Goal: Information Seeking & Learning: Learn about a topic

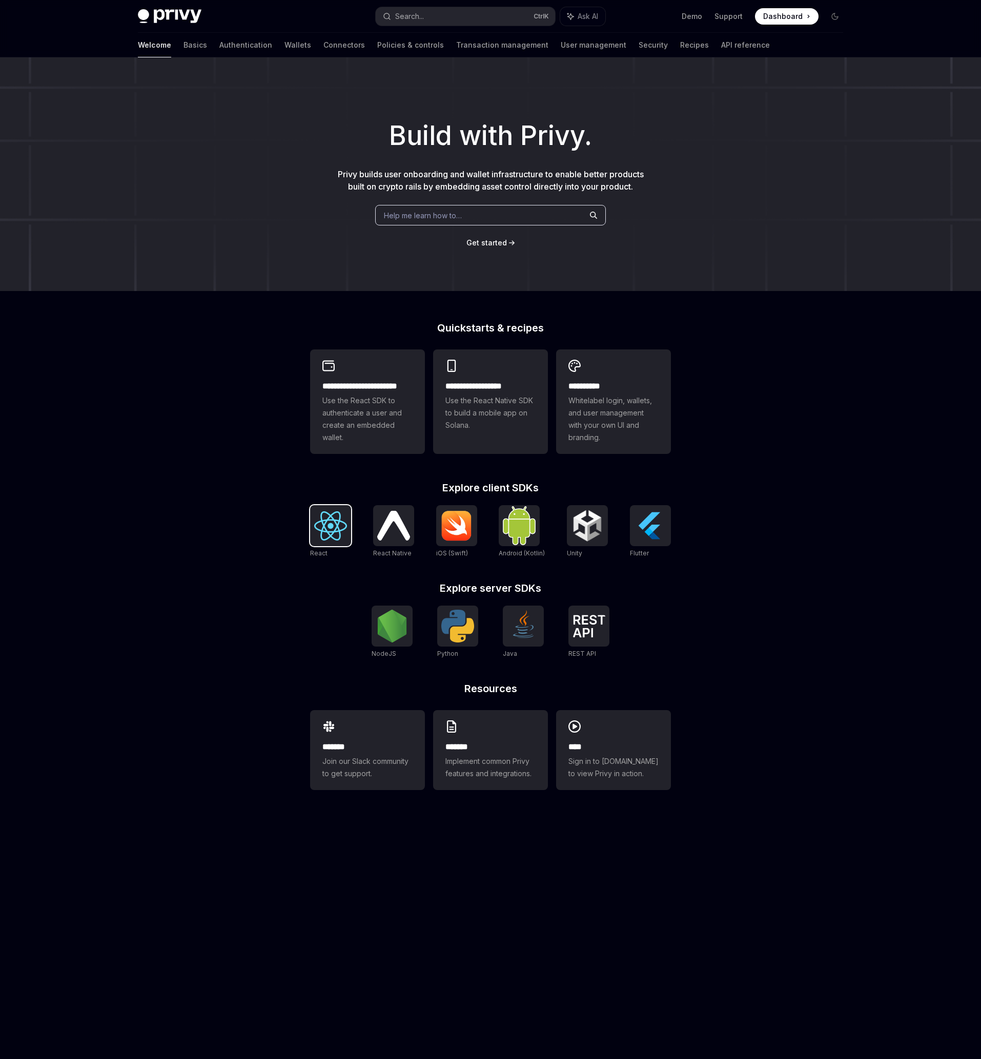
click at [328, 533] on img at bounding box center [330, 525] width 33 height 29
click at [730, 585] on div "**********" at bounding box center [490, 435] width 981 height 757
click at [590, 619] on img at bounding box center [588, 626] width 33 height 23
type textarea "*"
click at [848, 662] on div "**********" at bounding box center [490, 435] width 981 height 757
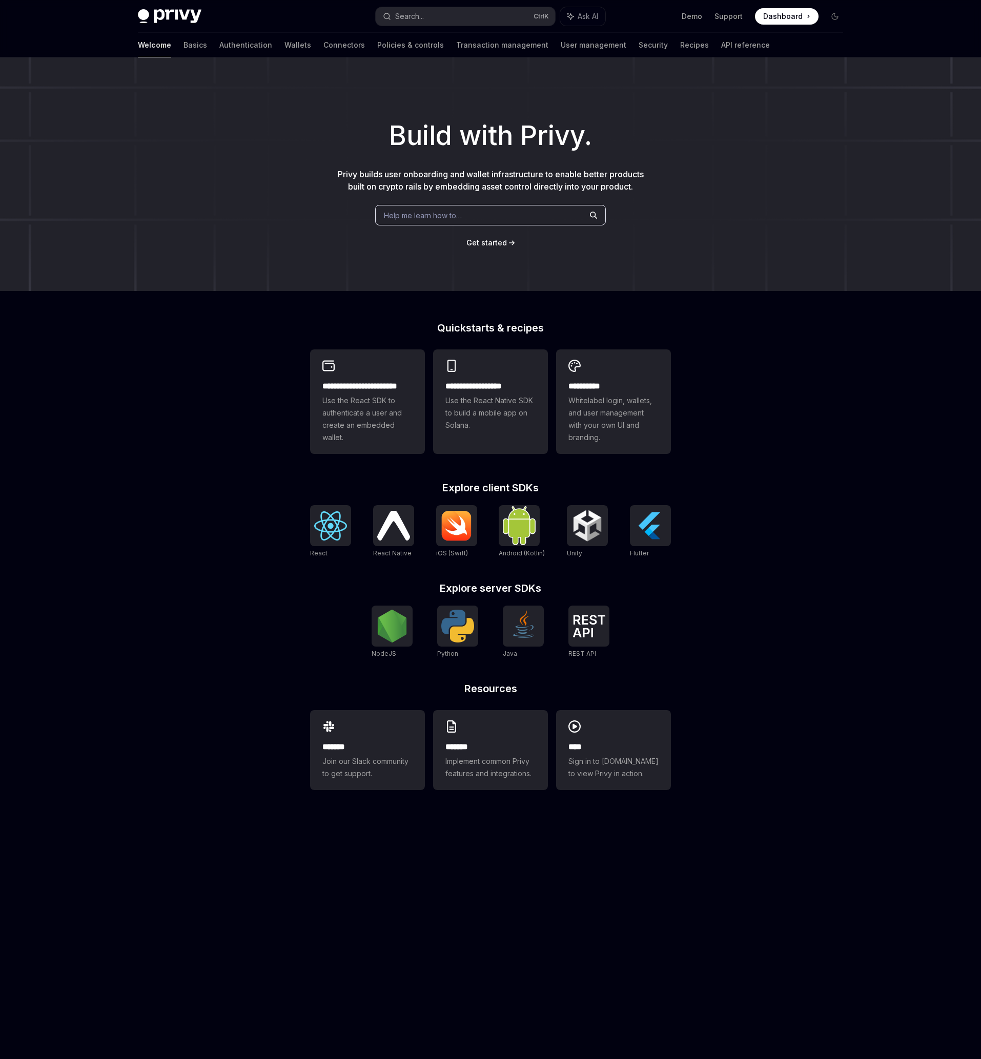
click at [802, 677] on div "**********" at bounding box center [490, 435] width 981 height 757
click at [594, 629] on img at bounding box center [588, 626] width 33 height 23
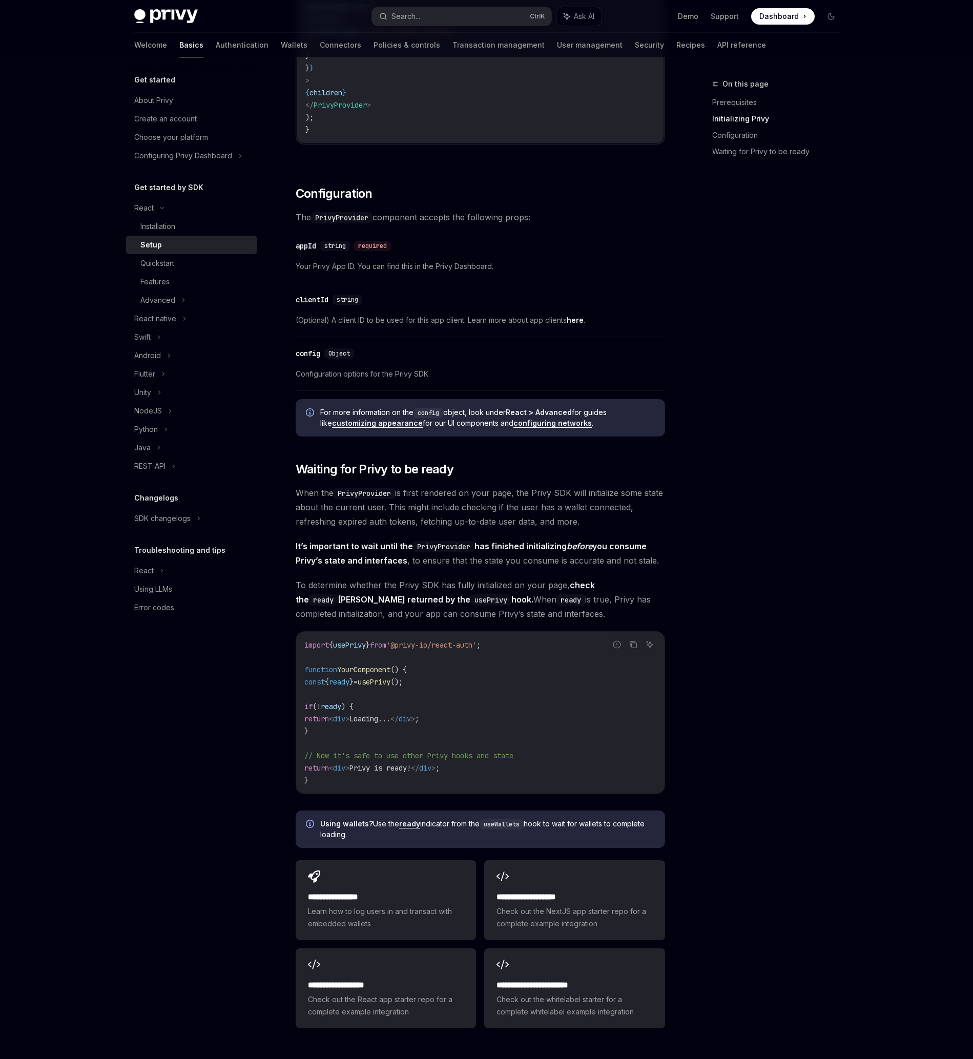
scroll to position [698, 0]
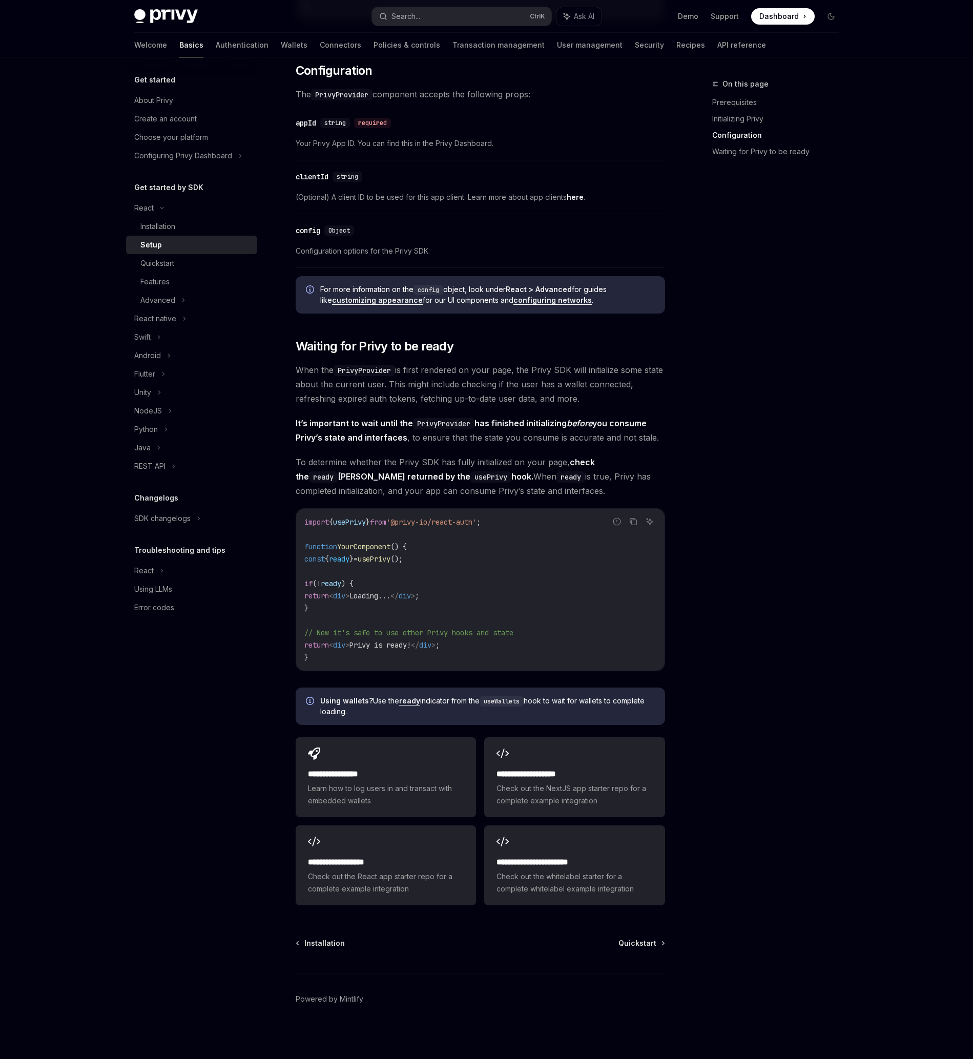
drag, startPoint x: 774, startPoint y: 517, endPoint x: 906, endPoint y: 451, distance: 147.1
click at [799, 514] on div "On this page Prerequisites Initializing Privy Configuration Waiting for Privy t…" at bounding box center [770, 568] width 156 height 981
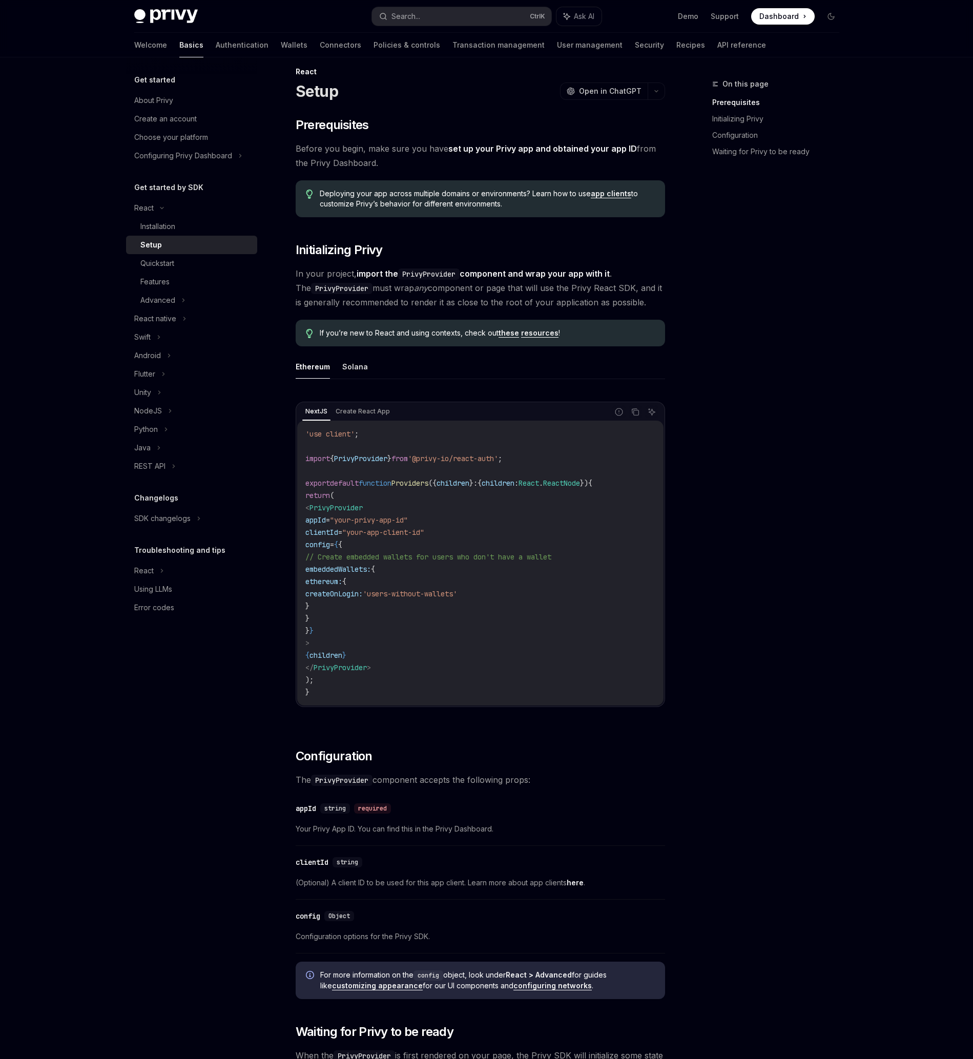
scroll to position [0, 0]
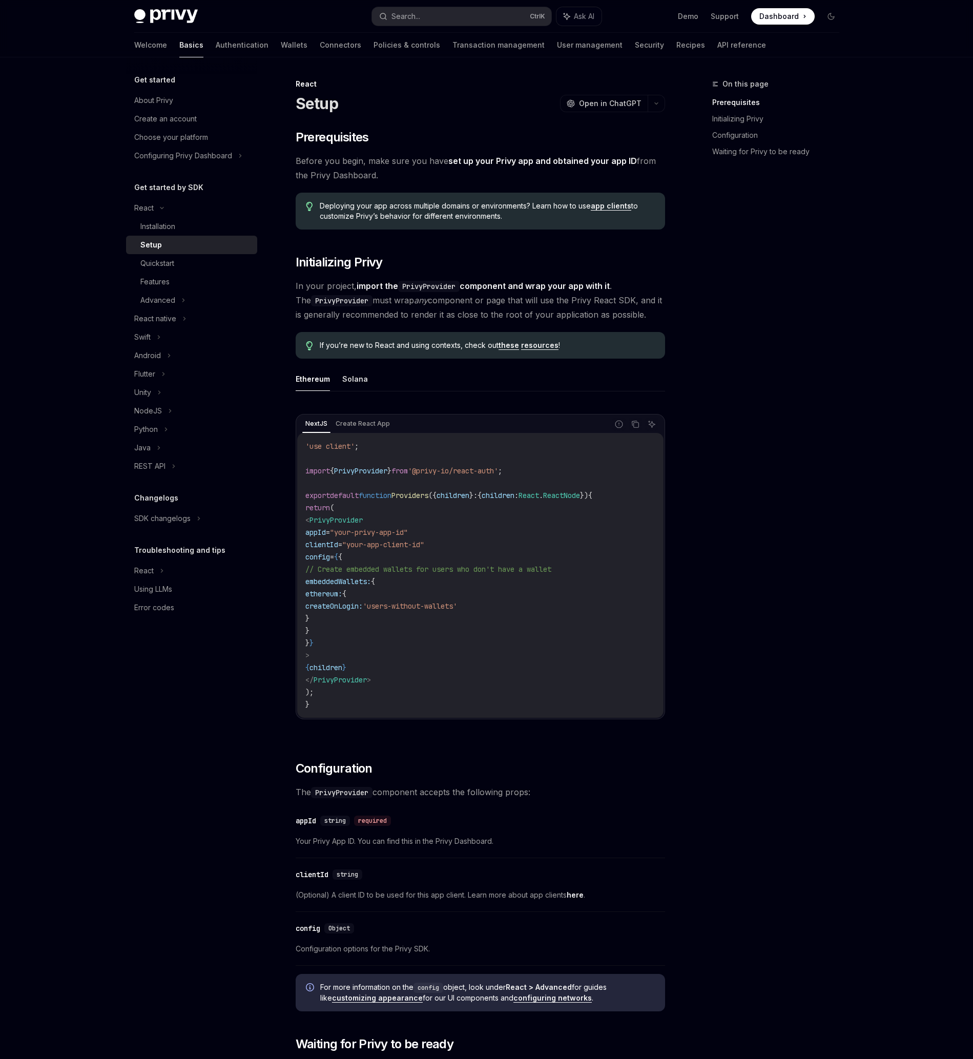
drag, startPoint x: 859, startPoint y: 326, endPoint x: 874, endPoint y: 314, distance: 19.7
click at [862, 326] on div "Get started About Privy Create an account Choose your platform Configuring Priv…" at bounding box center [487, 908] width 754 height 1702
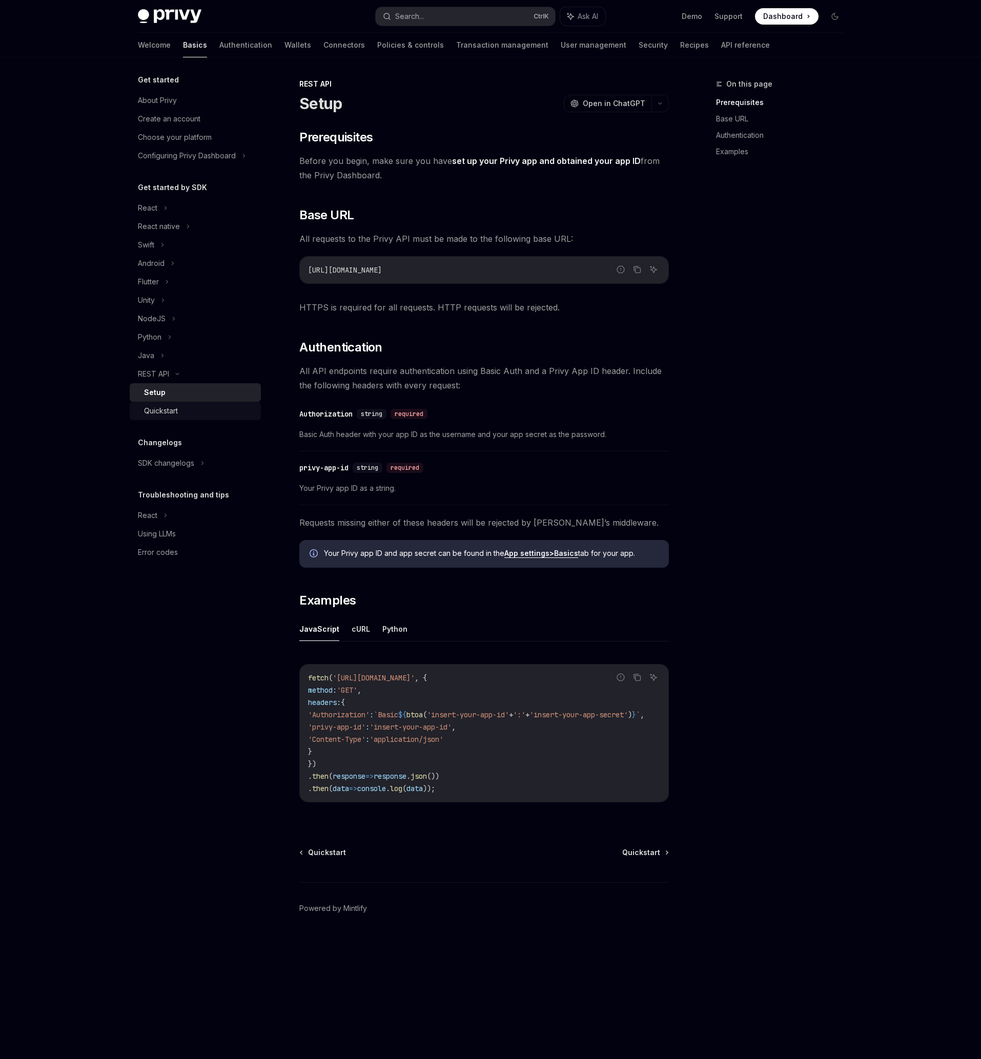
click at [182, 403] on link "Quickstart" at bounding box center [195, 411] width 131 height 18
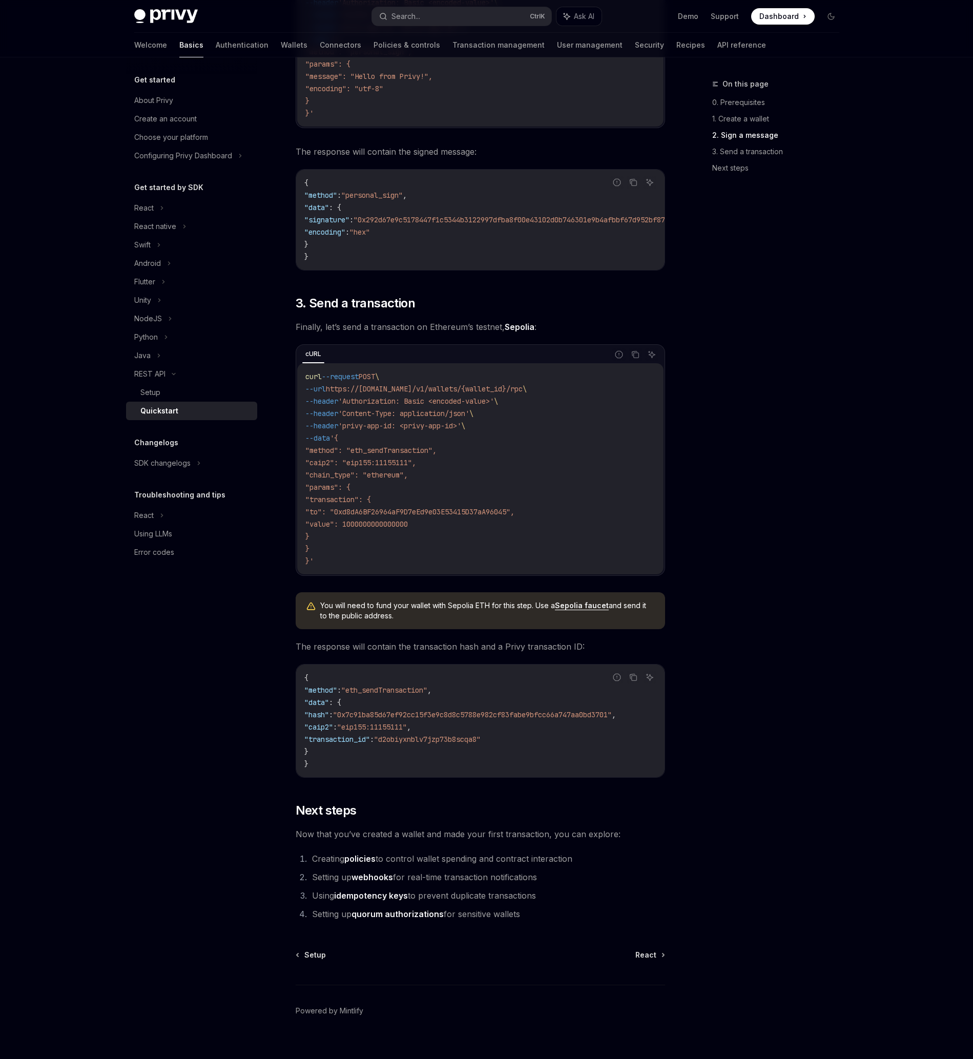
scroll to position [746, 0]
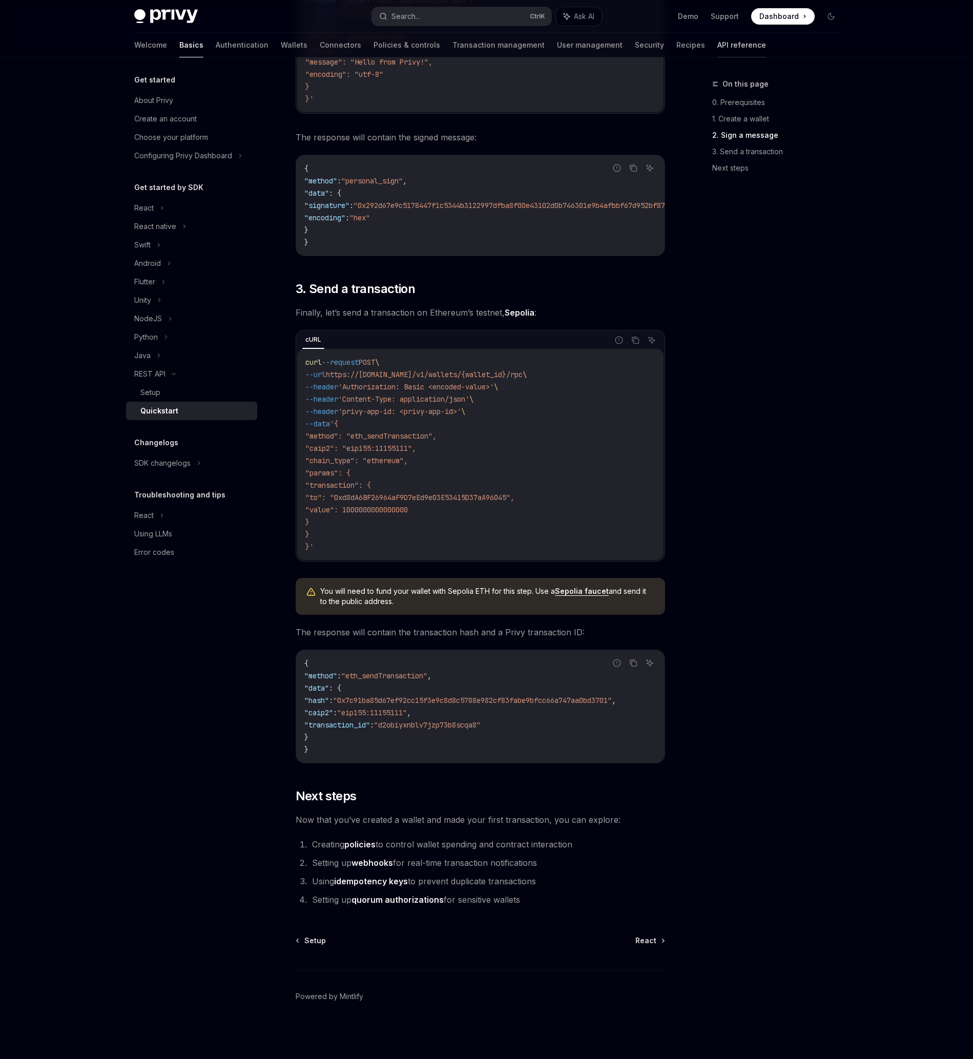
click at [717, 42] on link "API reference" at bounding box center [741, 45] width 49 height 25
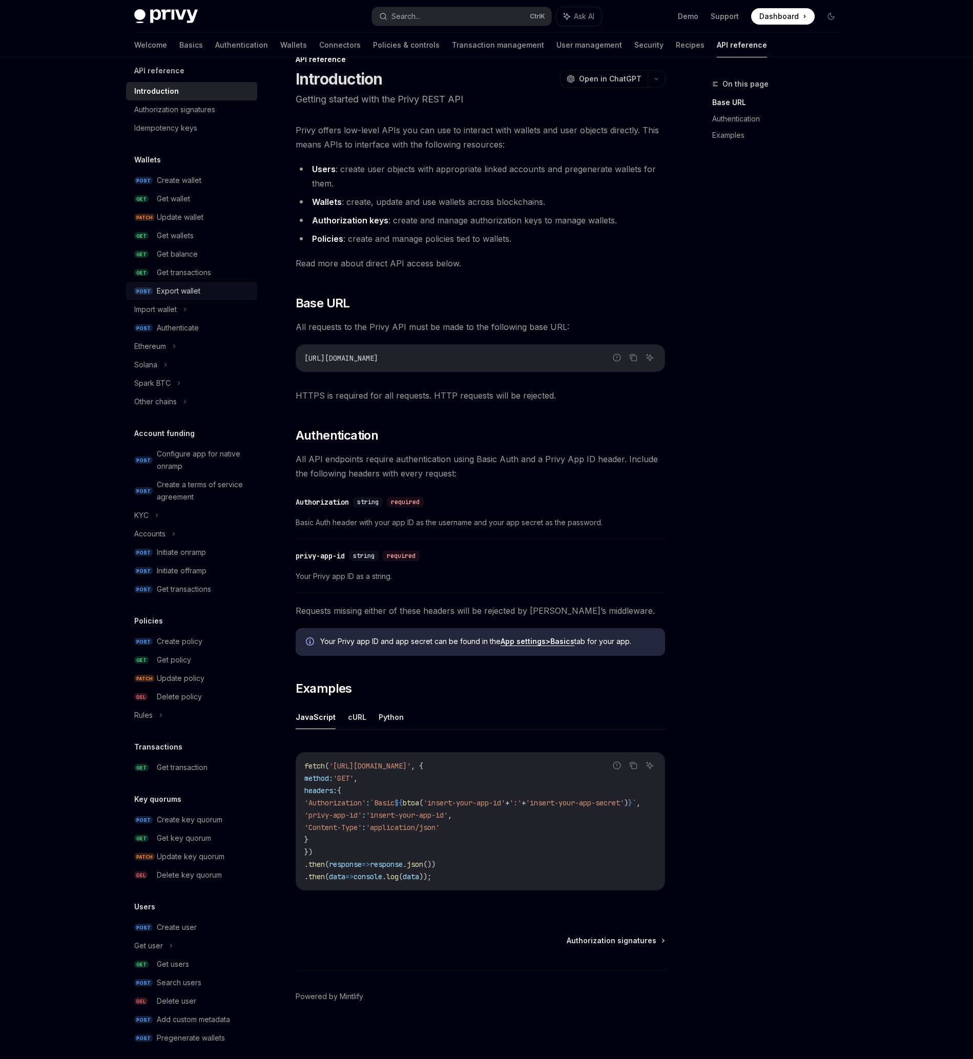
scroll to position [17, 0]
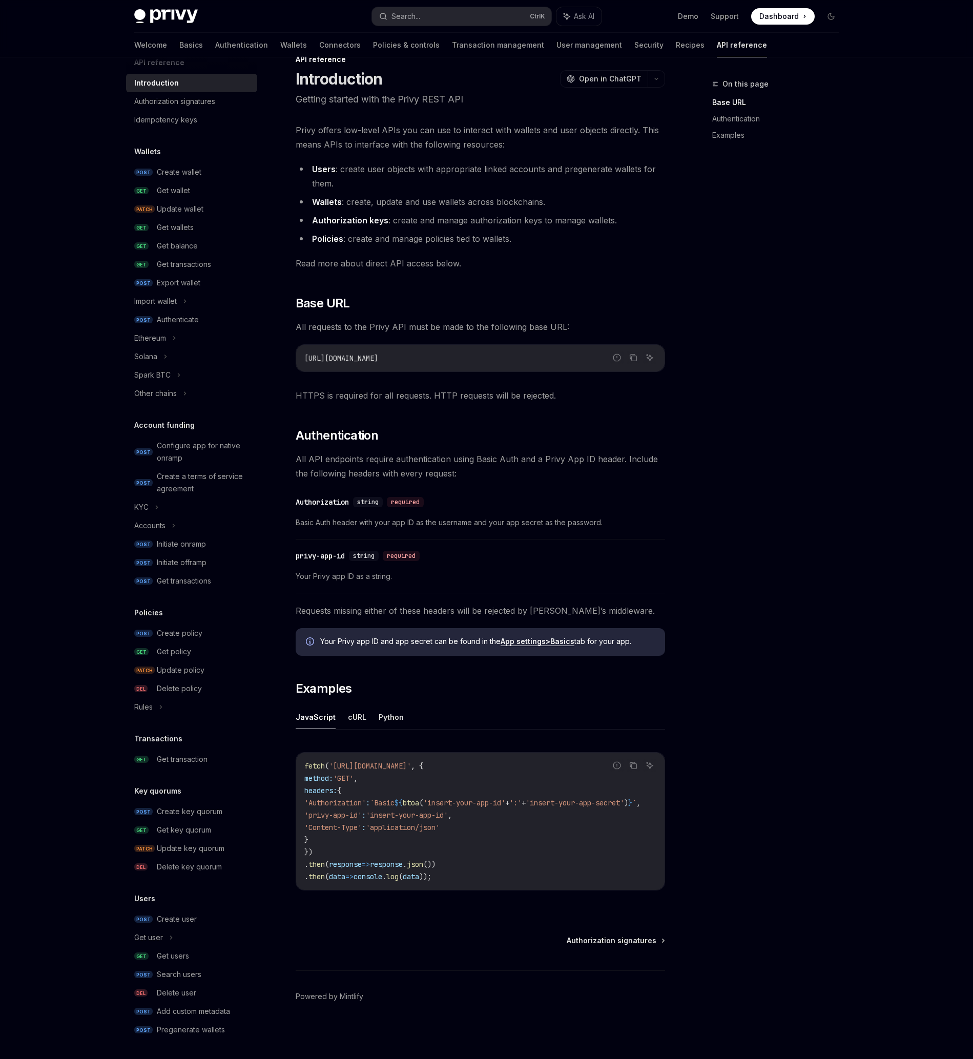
click at [490, 262] on span "Read more about direct API access below." at bounding box center [480, 263] width 369 height 14
click at [197, 924] on div "Create user" at bounding box center [204, 919] width 94 height 12
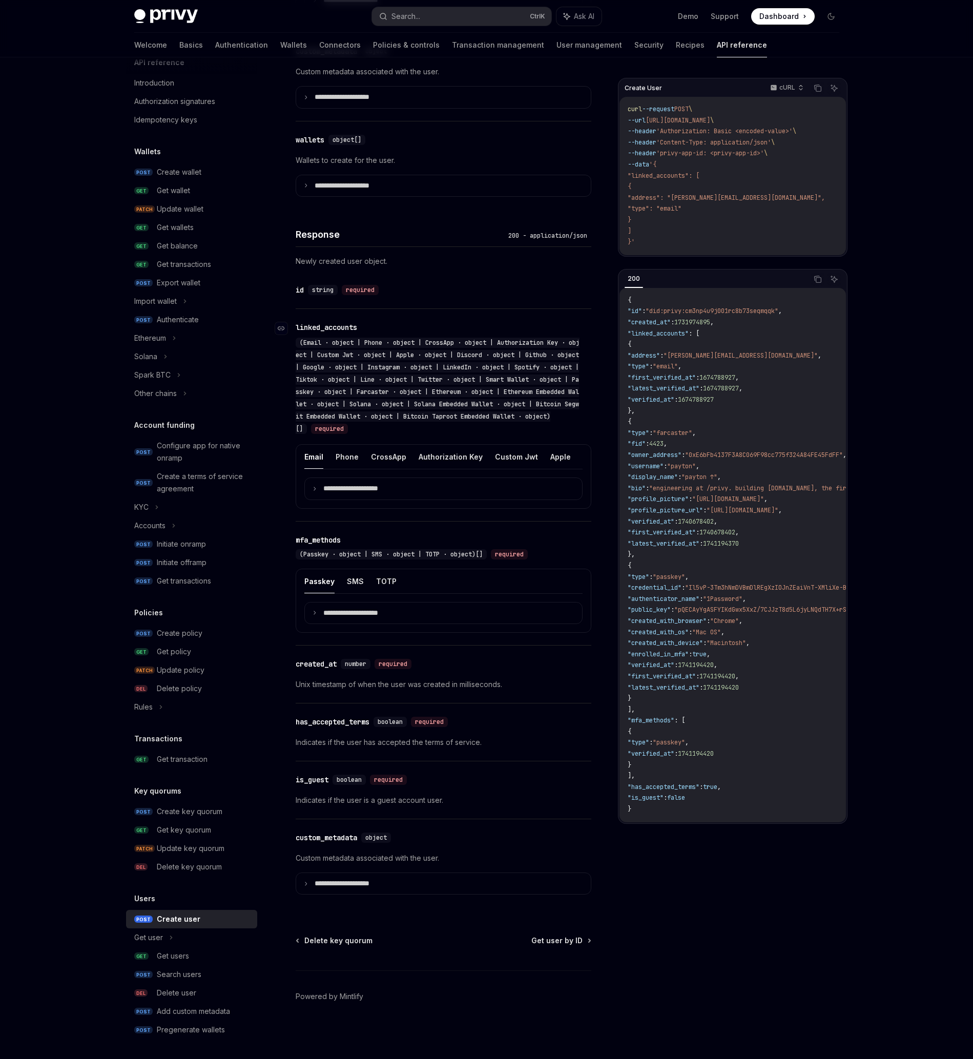
scroll to position [603, 0]
click at [173, 355] on div "Solana" at bounding box center [191, 356] width 131 height 18
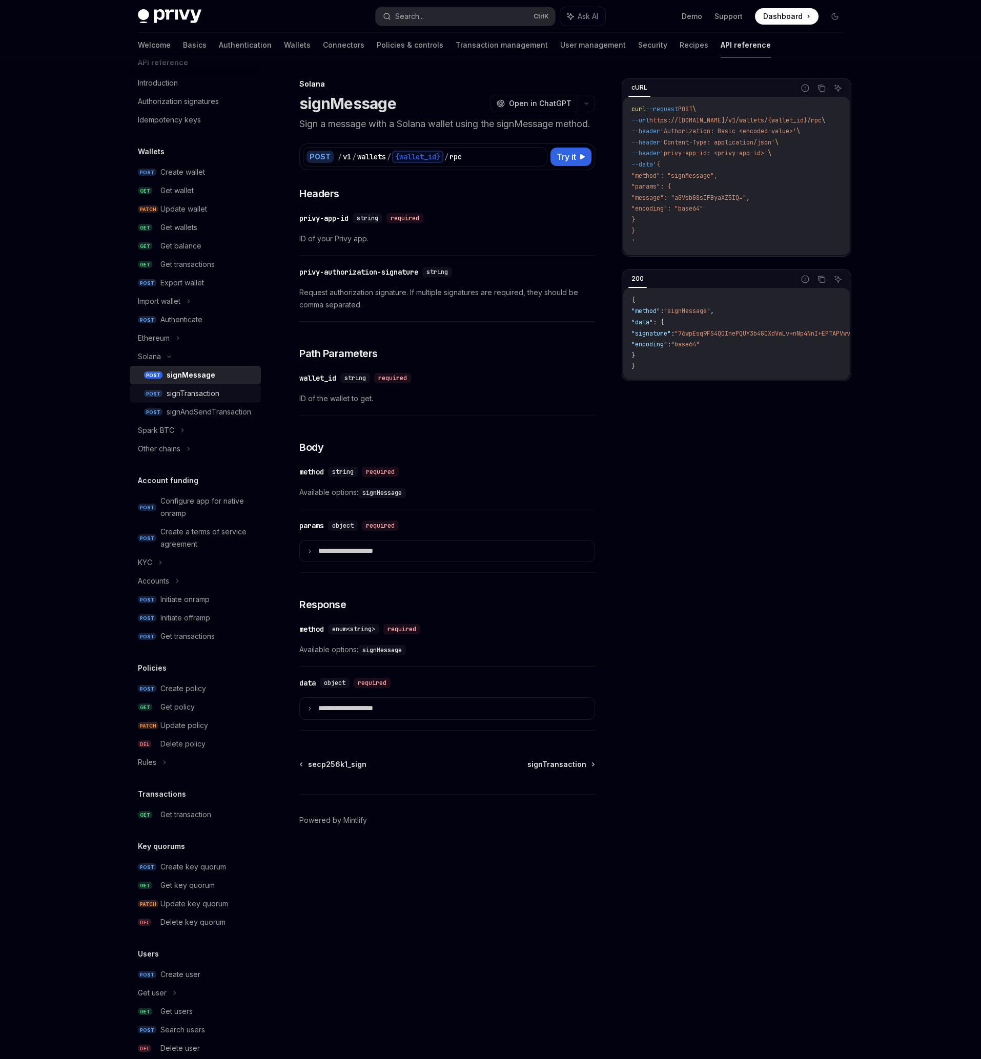
click at [212, 395] on div "signTransaction" at bounding box center [193, 393] width 53 height 12
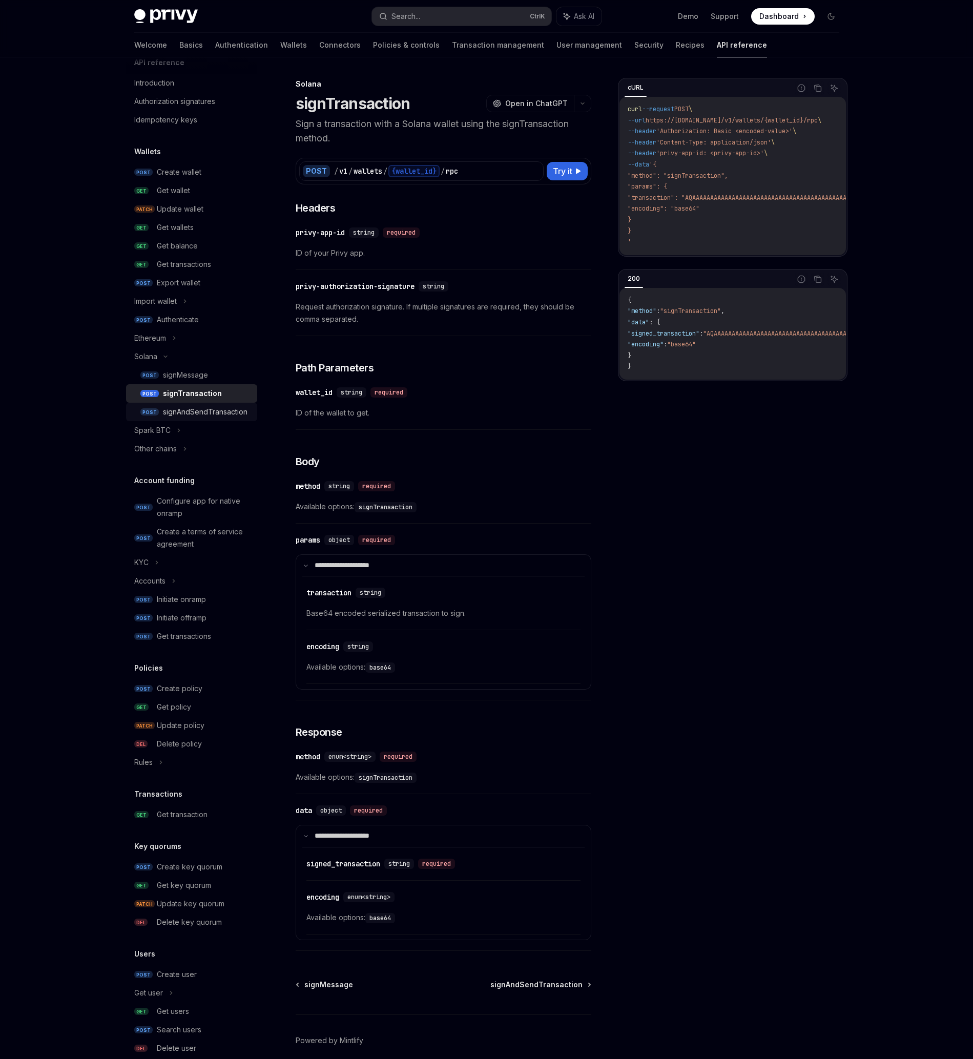
click at [218, 412] on div "signAndSendTransaction" at bounding box center [205, 412] width 85 height 12
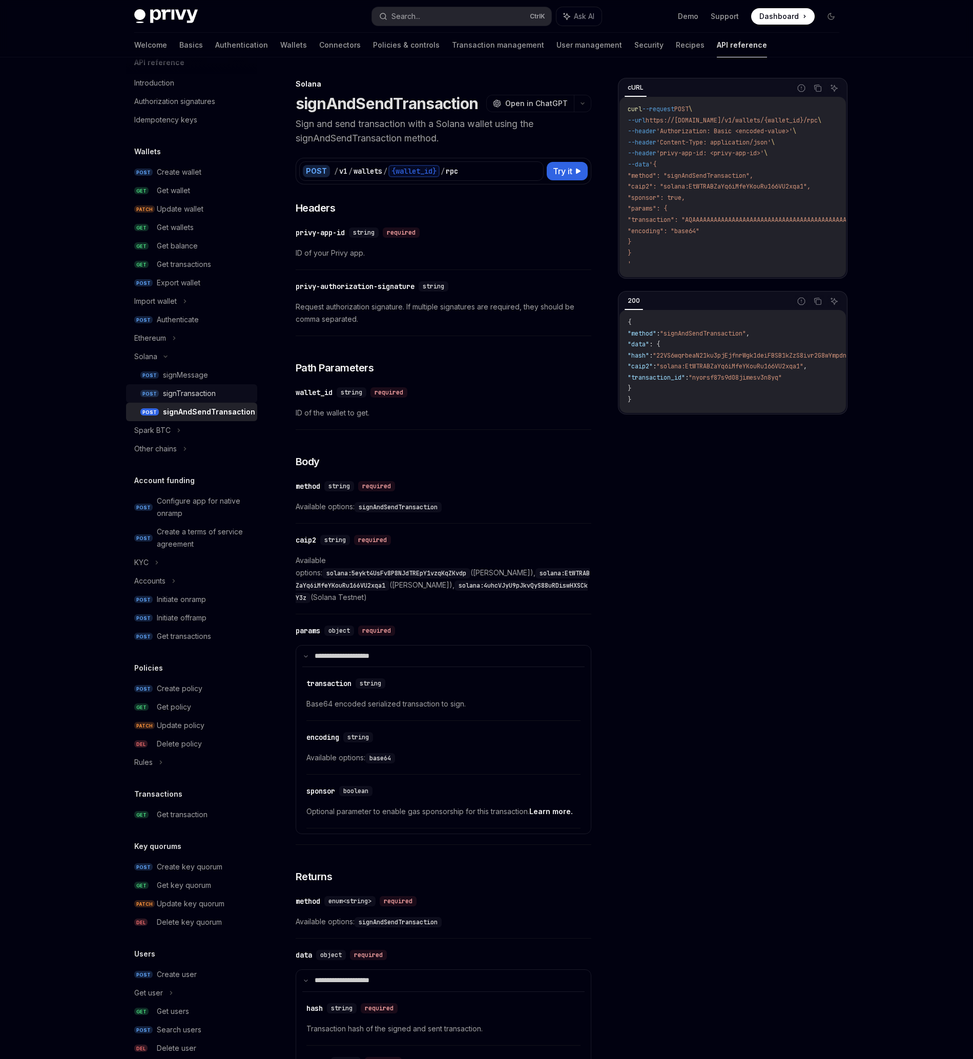
click at [218, 395] on div "signTransaction" at bounding box center [207, 393] width 88 height 12
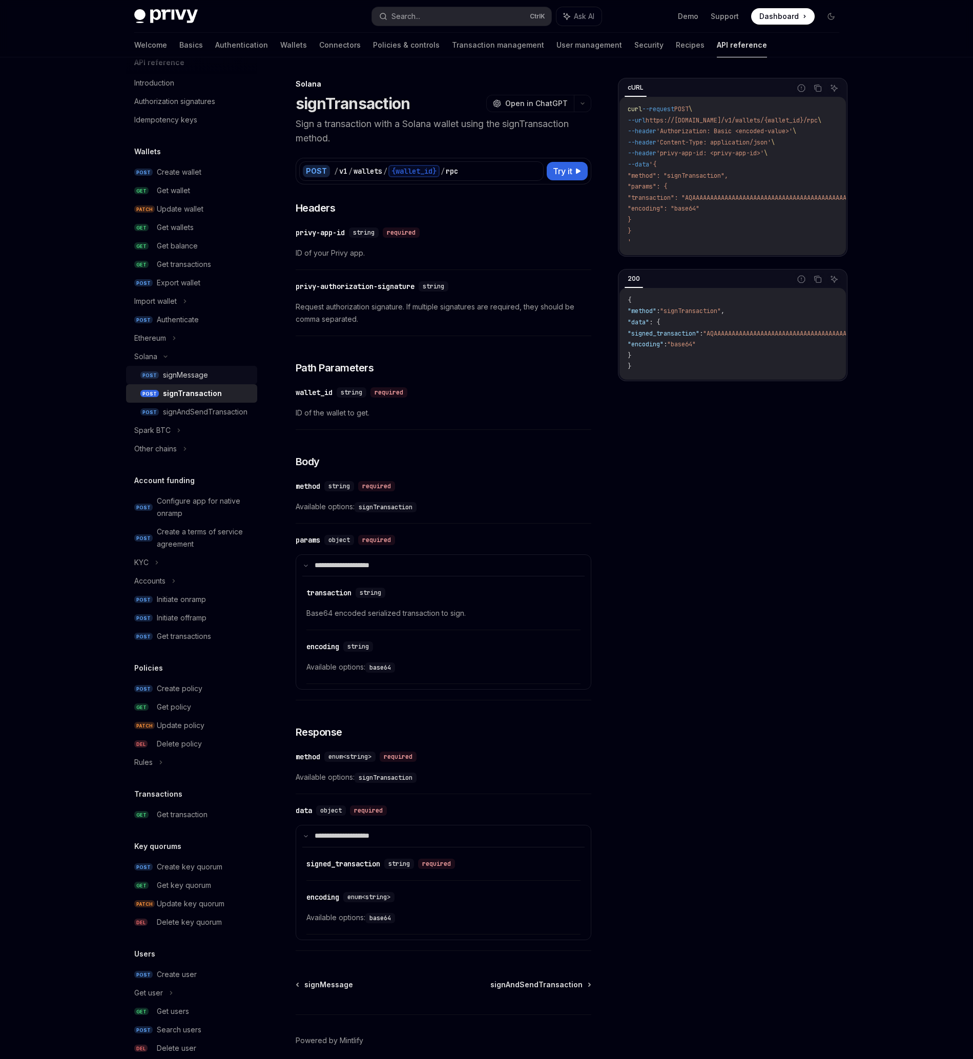
click at [219, 377] on div "signMessage" at bounding box center [207, 375] width 88 height 12
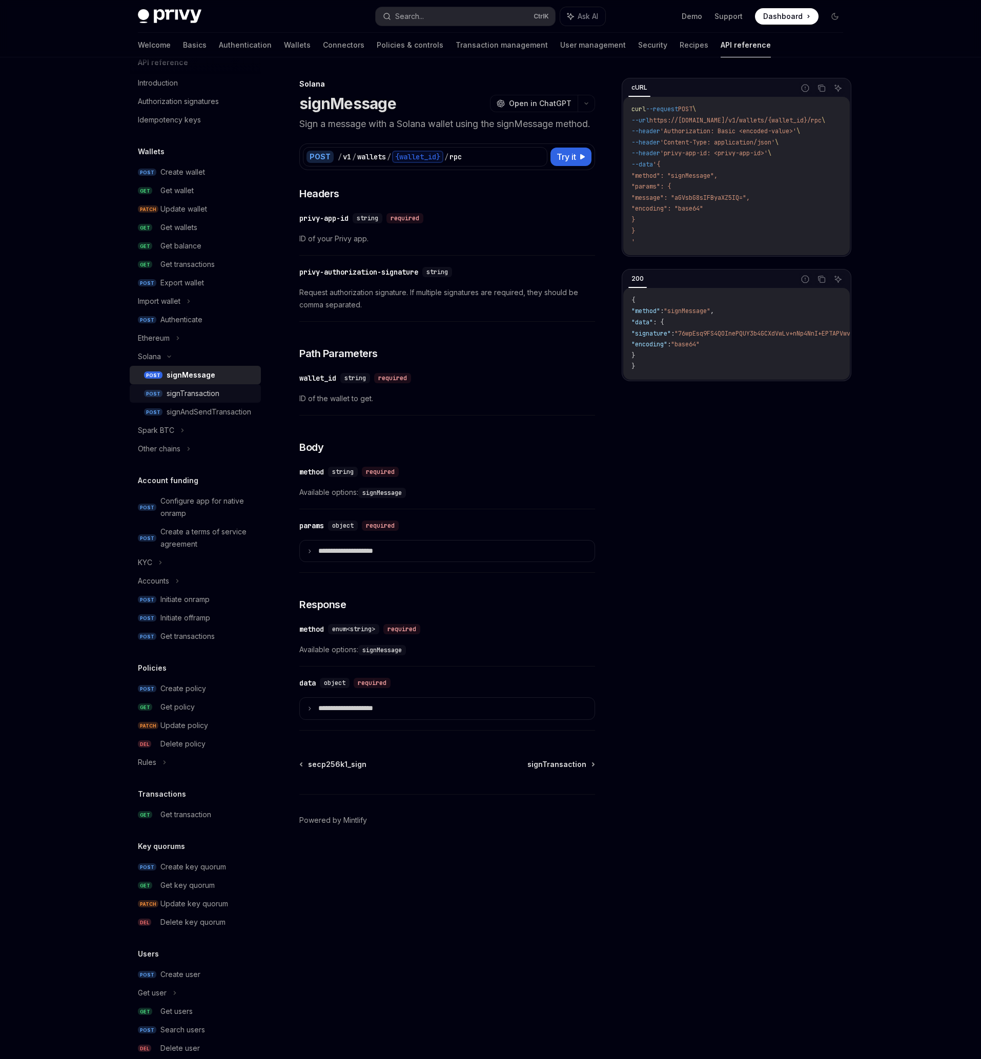
click at [213, 393] on div "signTransaction" at bounding box center [193, 393] width 53 height 12
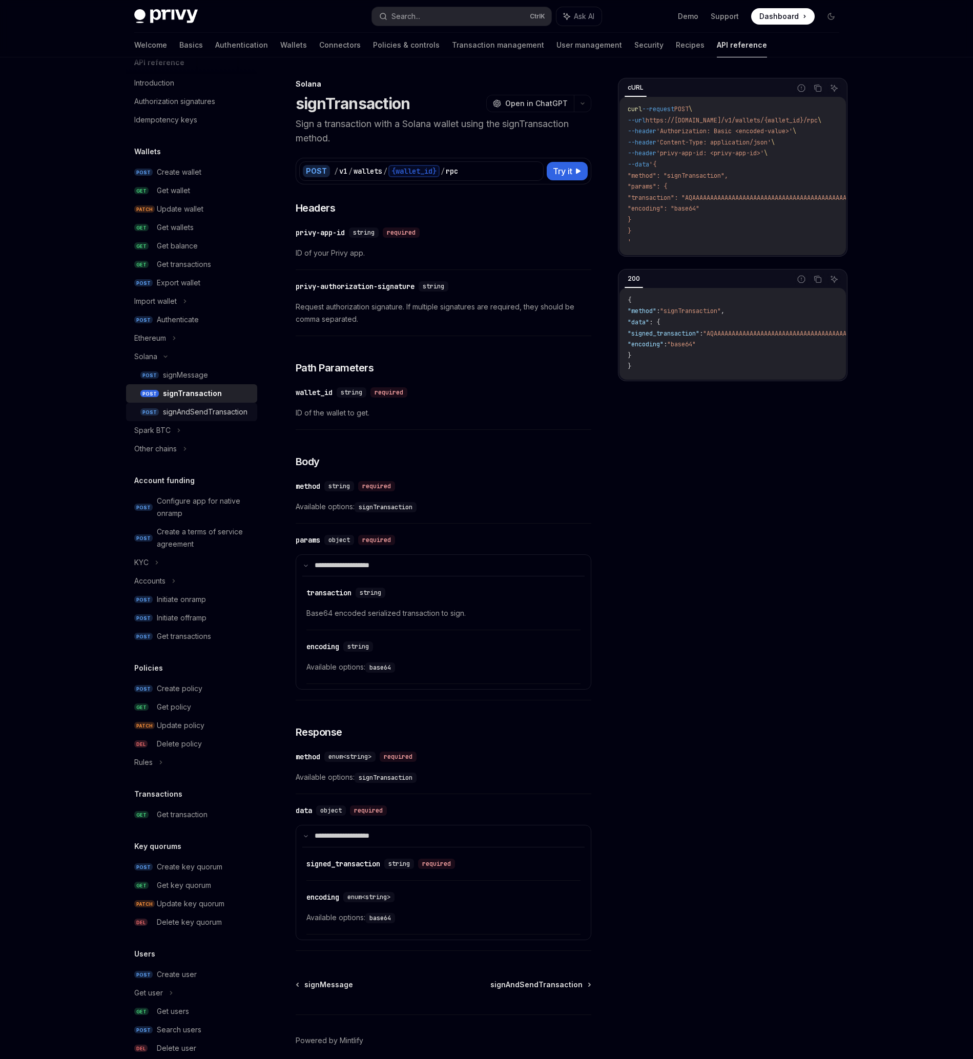
click at [210, 420] on link "POST signAndSendTransaction" at bounding box center [191, 412] width 131 height 18
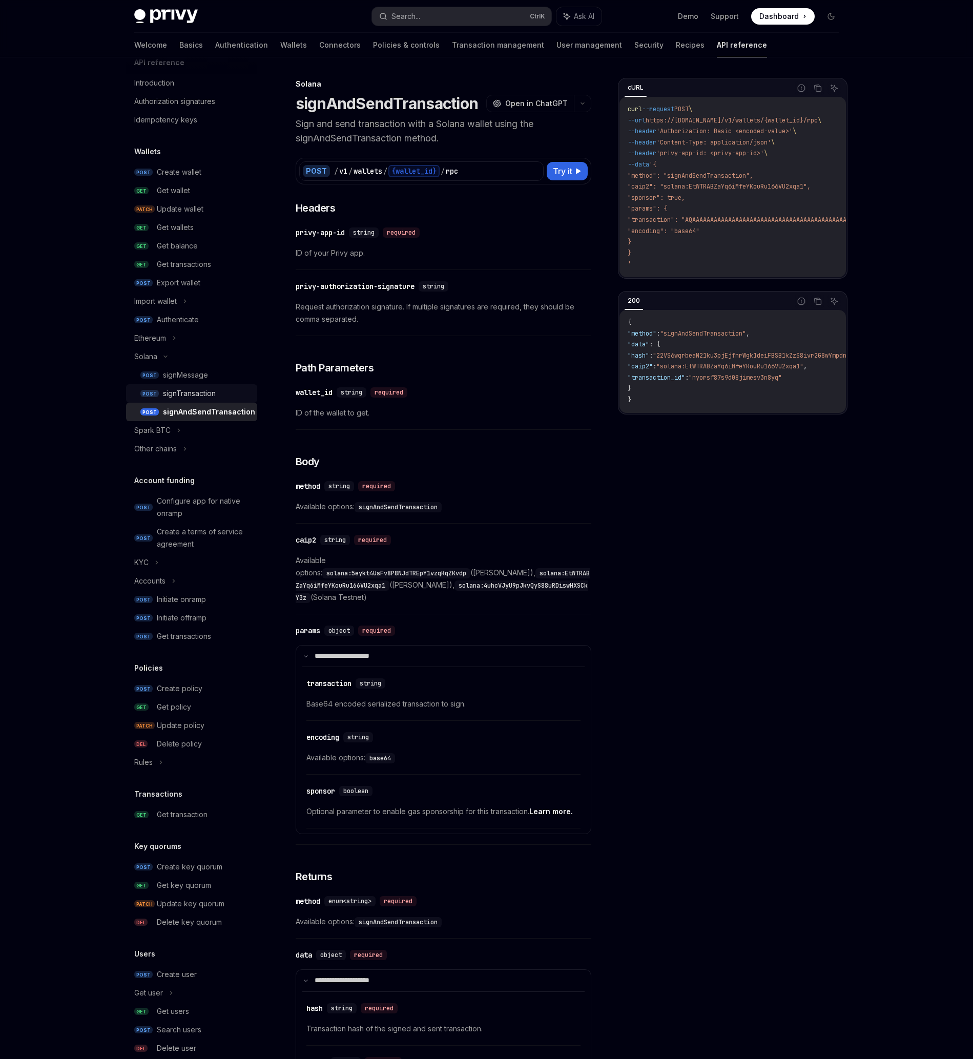
click at [213, 398] on div "signTransaction" at bounding box center [189, 393] width 53 height 12
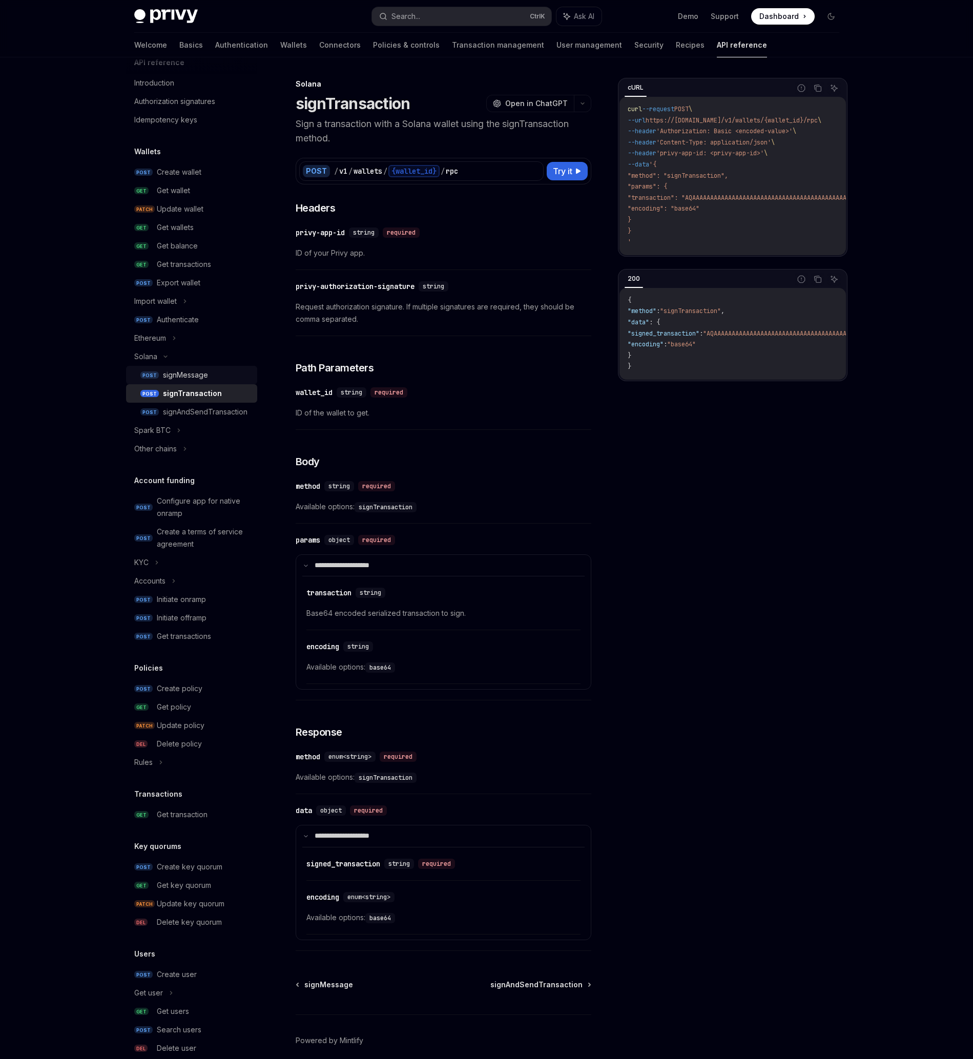
click at [214, 378] on div "signMessage" at bounding box center [207, 375] width 88 height 12
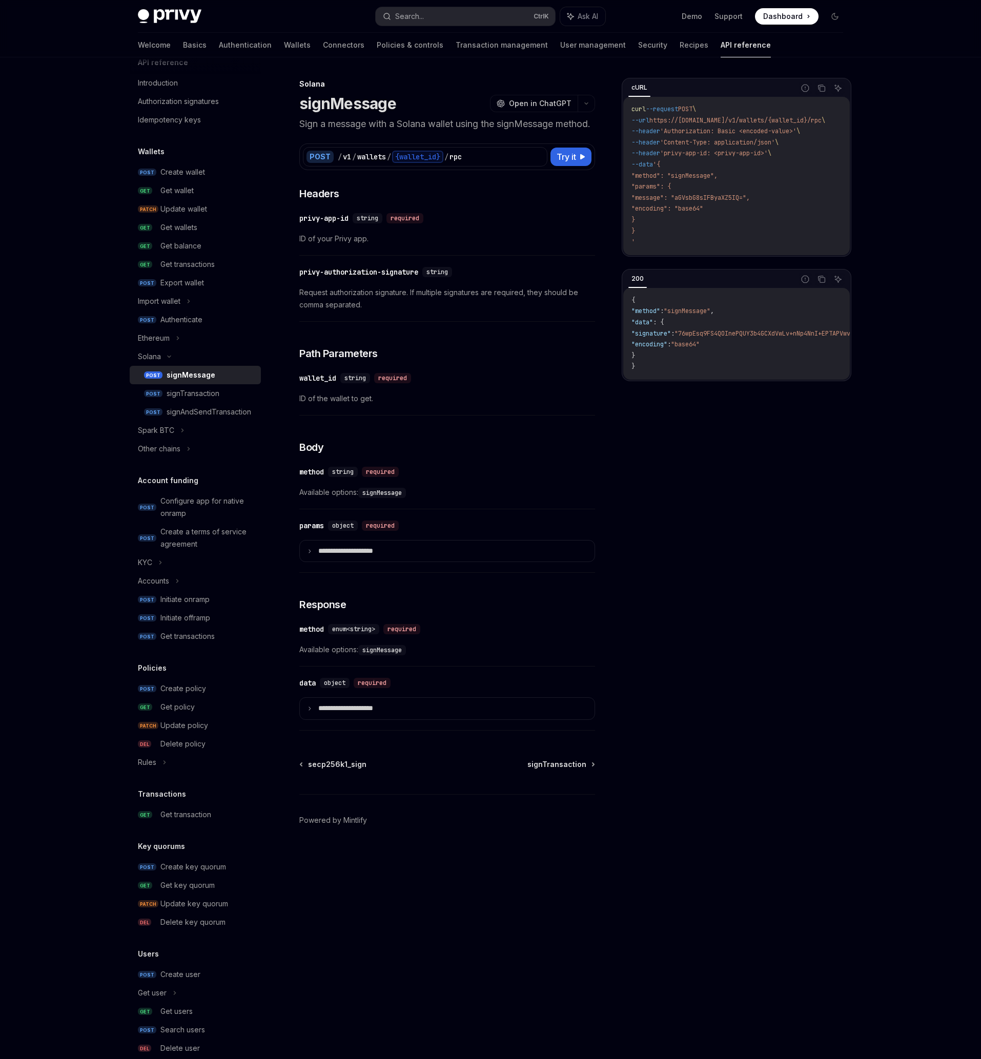
click at [714, 539] on div "cURL Report incorrect code Copy Ask AI curl --request POST \ --url https://[DOM…" at bounding box center [737, 568] width 230 height 981
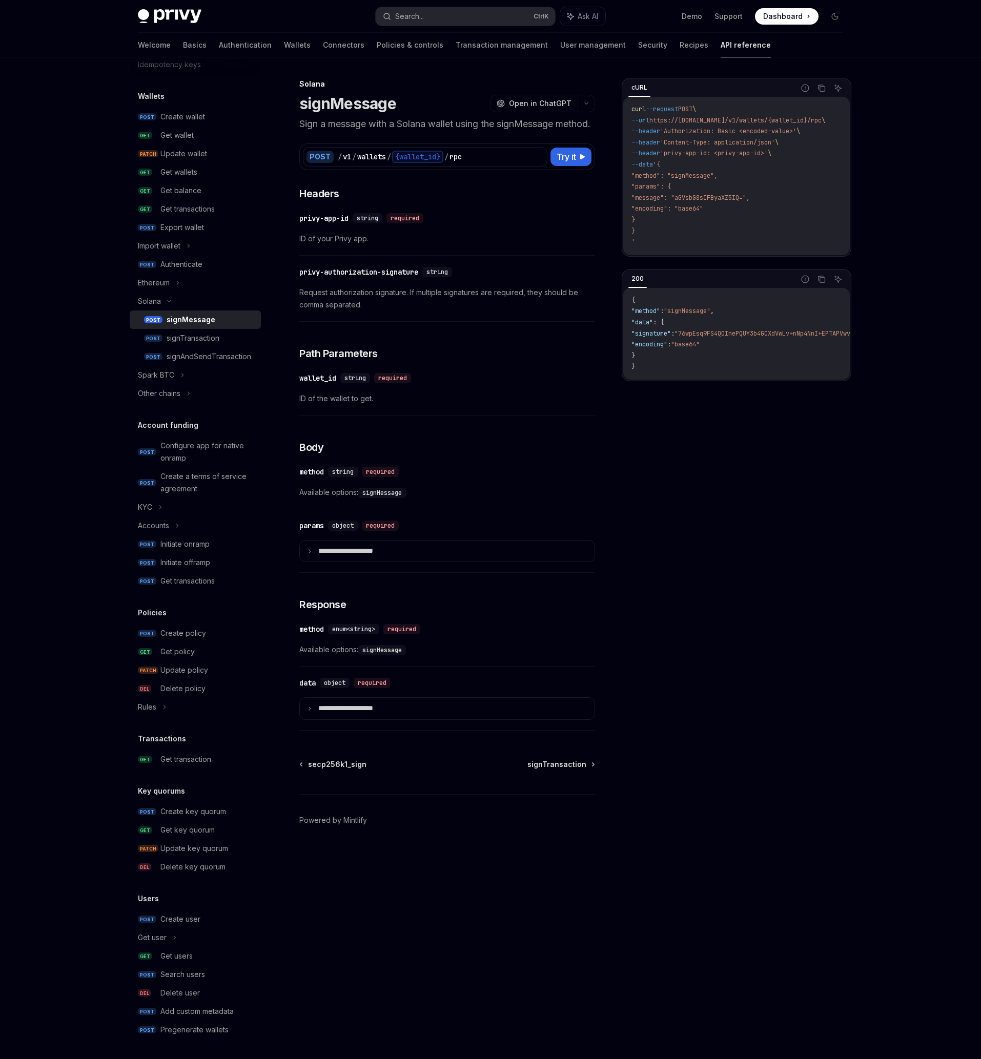
click at [77, 329] on div "Privy Docs home page Search... Ctrl K Ask AI Demo Support Dashboard Dashboard S…" at bounding box center [490, 529] width 981 height 1059
click at [173, 306] on div "Solana" at bounding box center [195, 301] width 131 height 18
click at [192, 350] on div "Solana" at bounding box center [195, 356] width 131 height 18
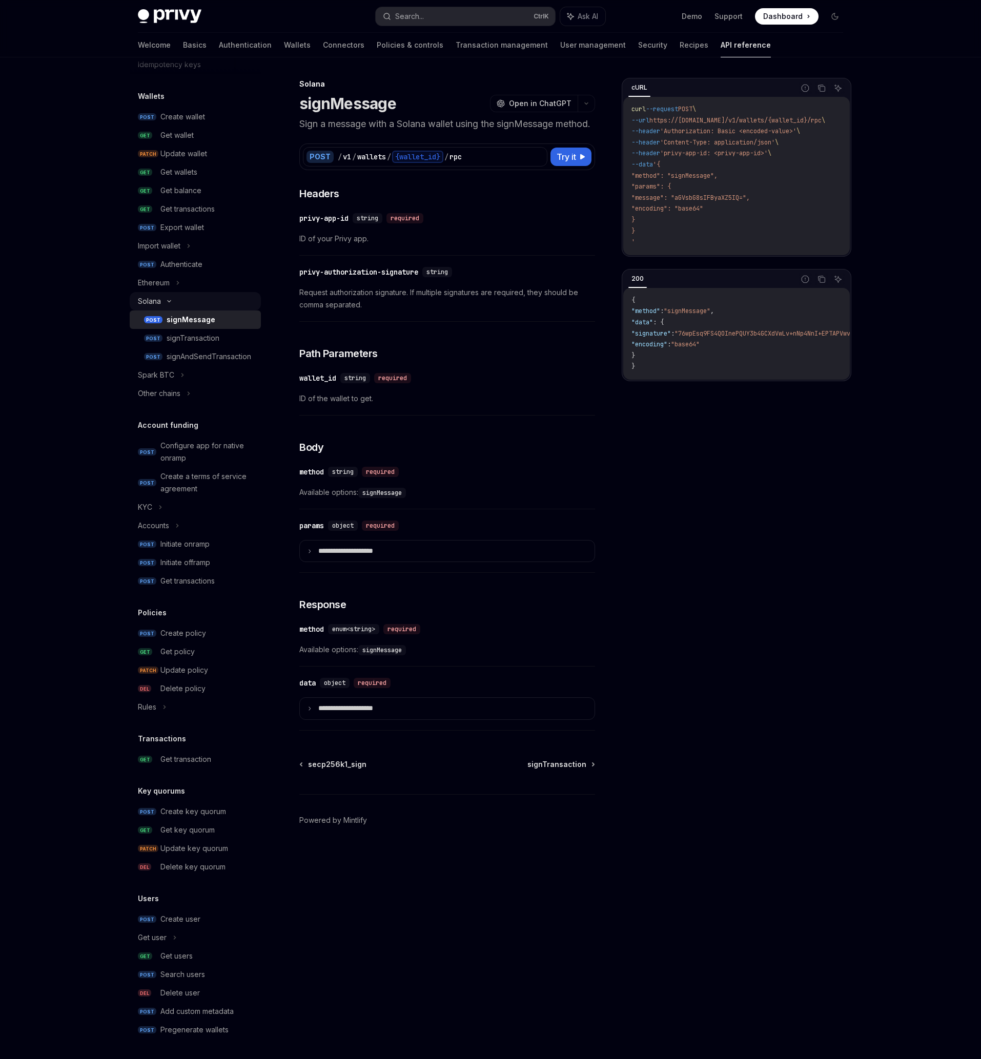
click at [181, 301] on div "Solana" at bounding box center [195, 301] width 131 height 18
click at [189, 340] on div "Ethereum" at bounding box center [195, 338] width 131 height 18
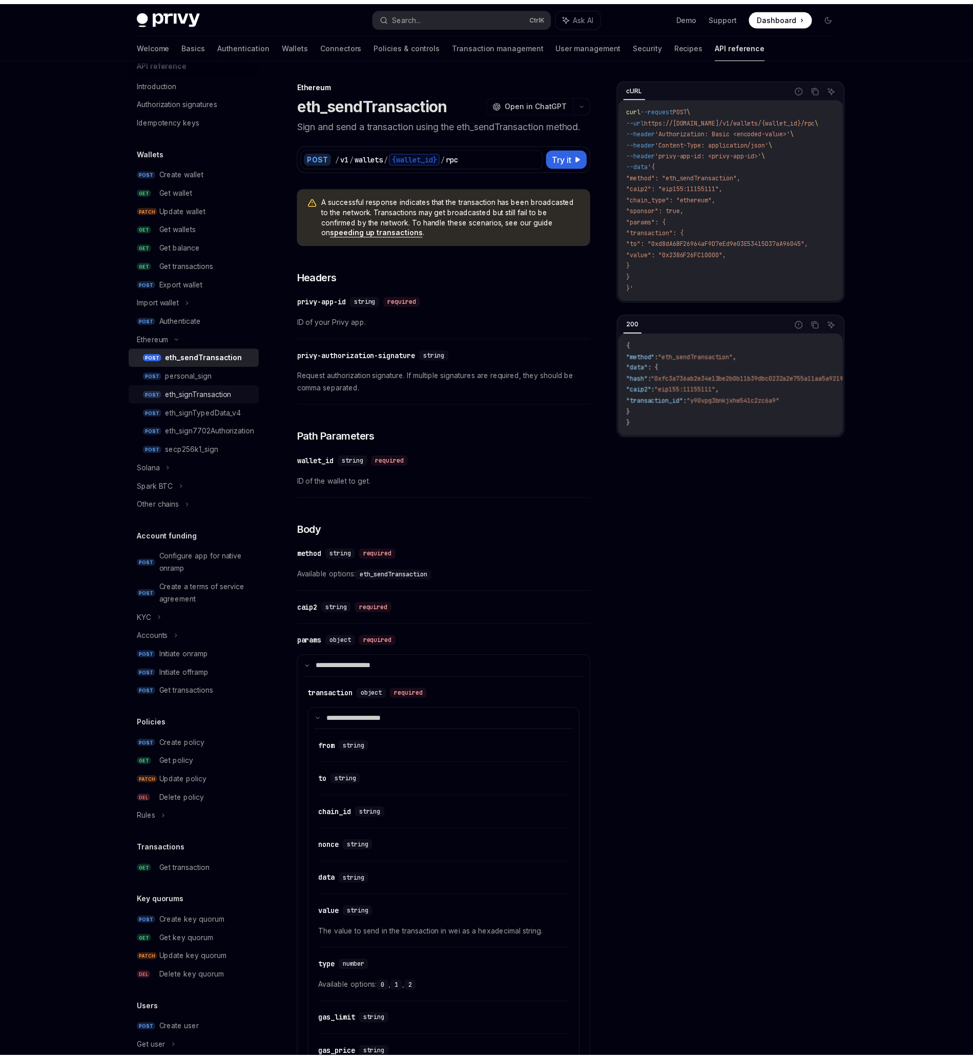
scroll to position [73, 0]
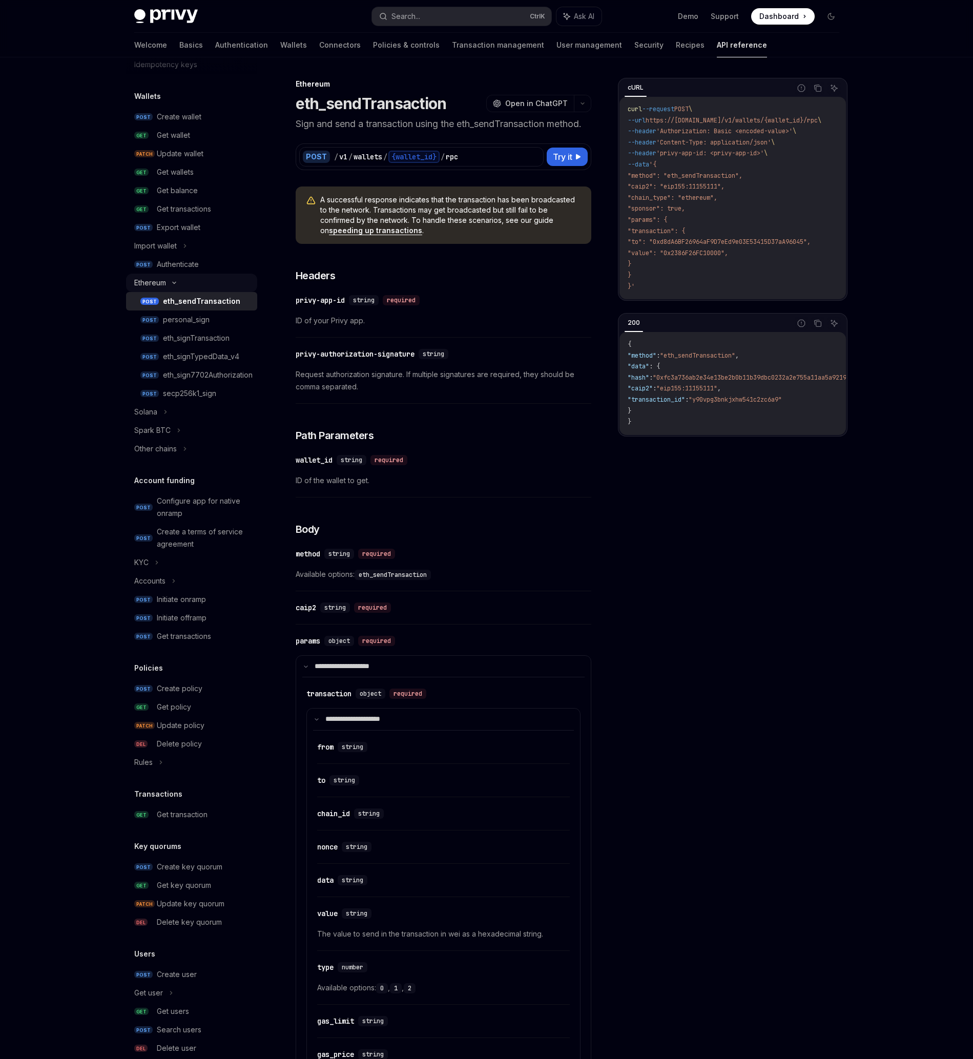
click at [192, 282] on div "Ethereum" at bounding box center [191, 283] width 131 height 18
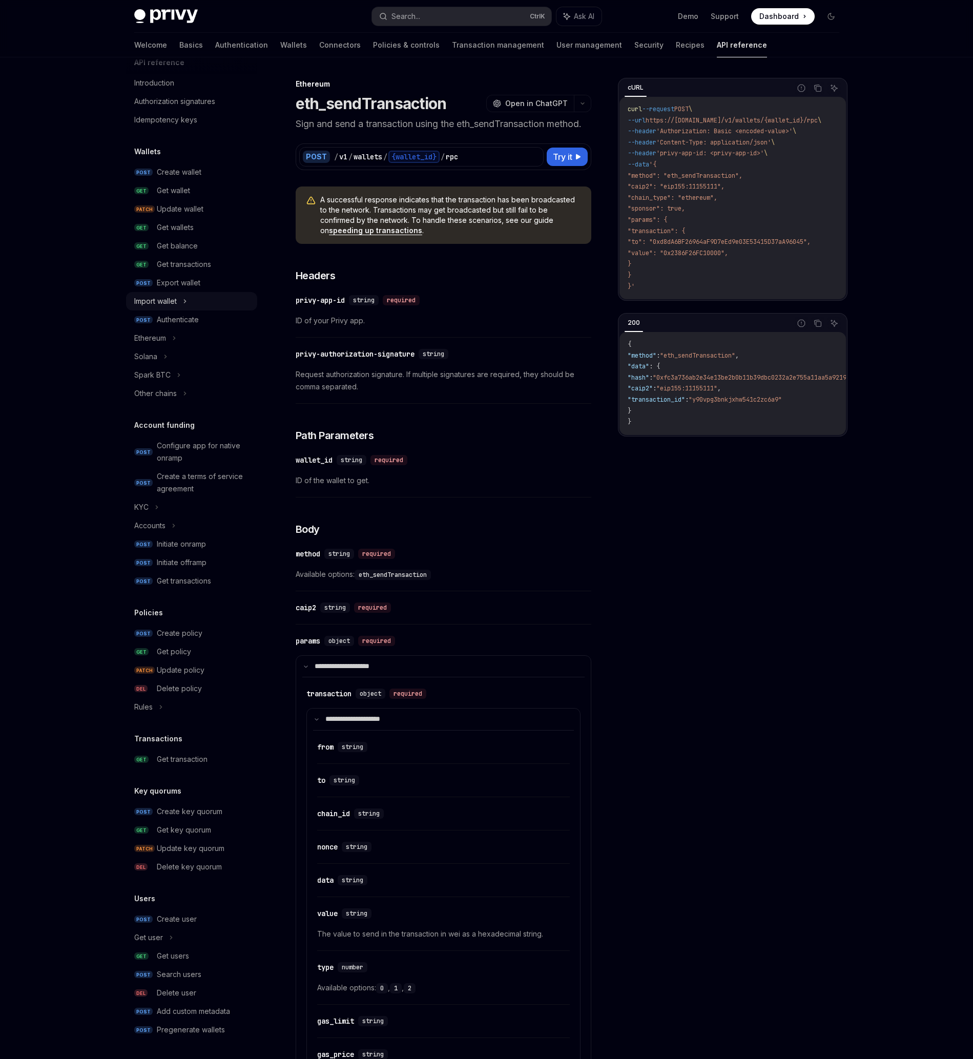
click at [201, 305] on div "Import wallet" at bounding box center [191, 301] width 131 height 18
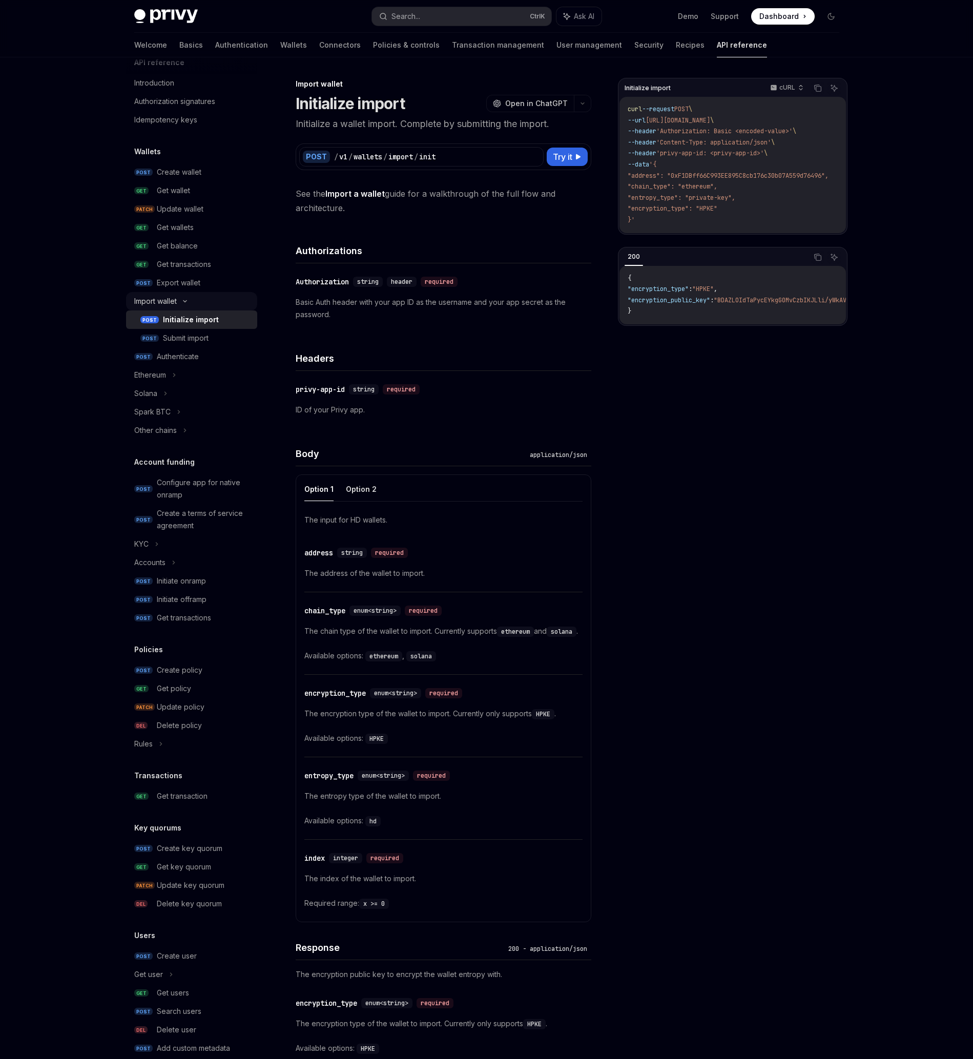
scroll to position [54, 0]
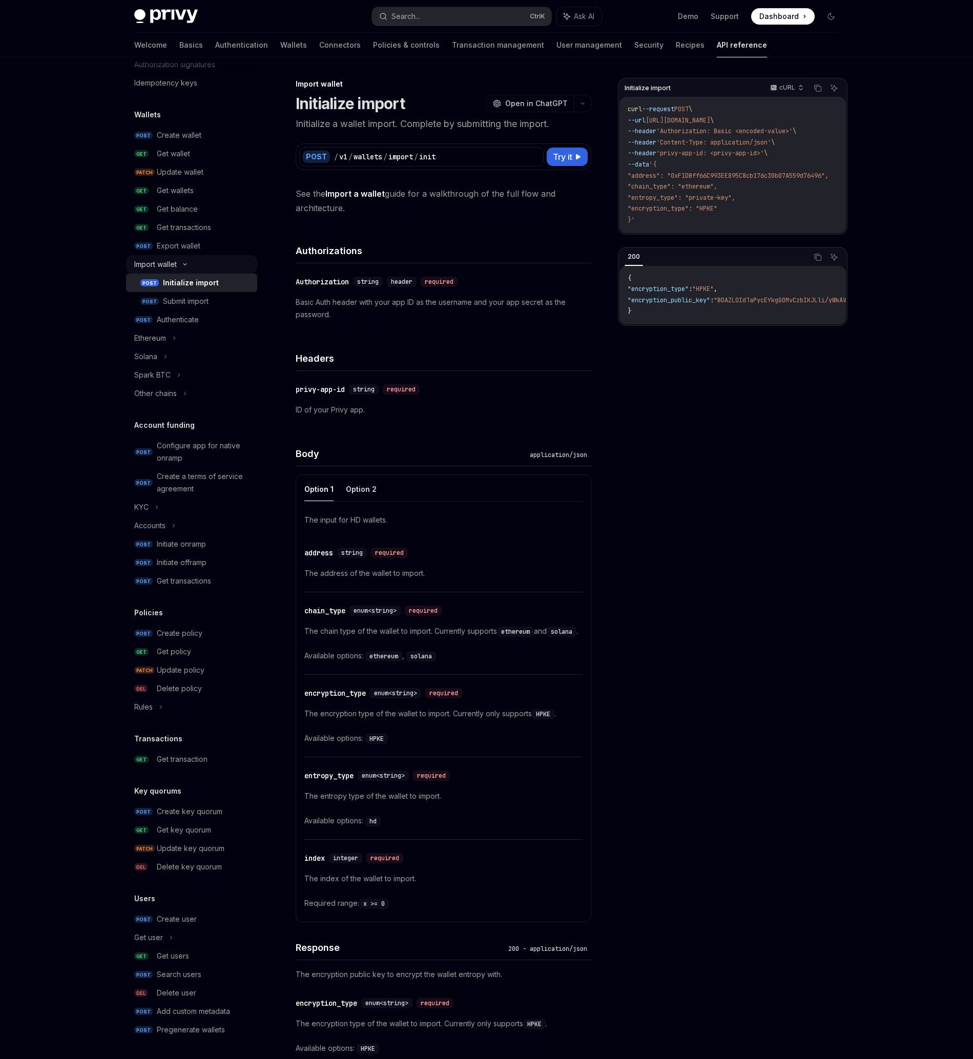
click at [192, 269] on div "Import wallet" at bounding box center [191, 264] width 131 height 18
click at [212, 918] on div "Create user" at bounding box center [204, 919] width 94 height 12
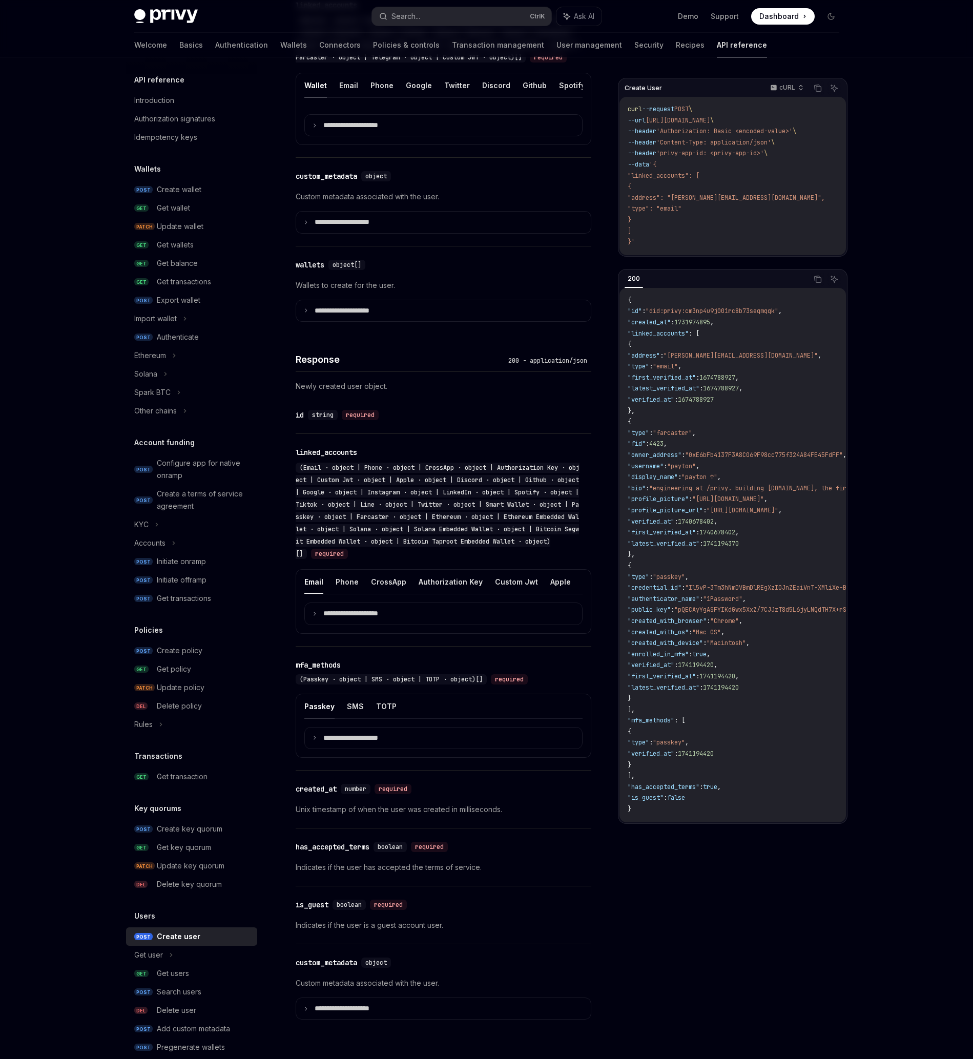
scroll to position [357, 0]
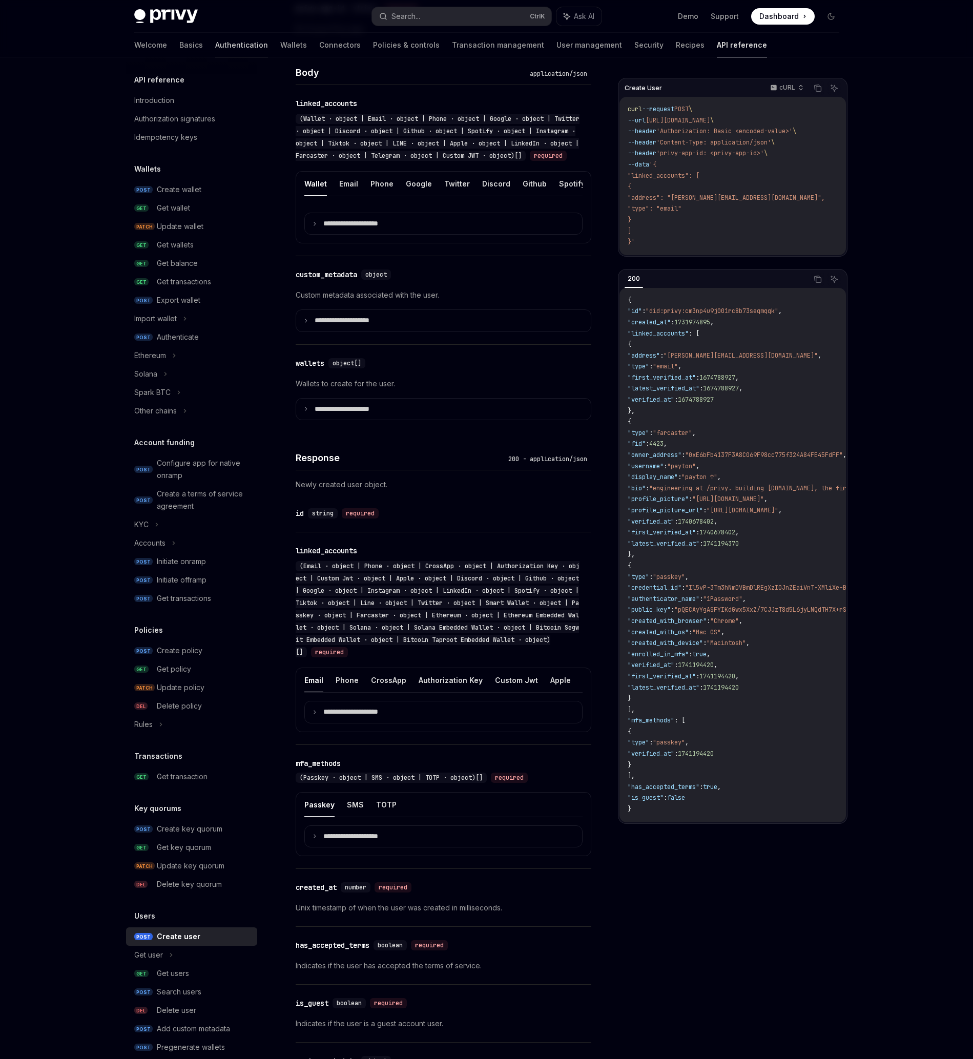
click at [215, 46] on link "Authentication" at bounding box center [241, 45] width 53 height 25
type textarea "*"
